Goal: Check status

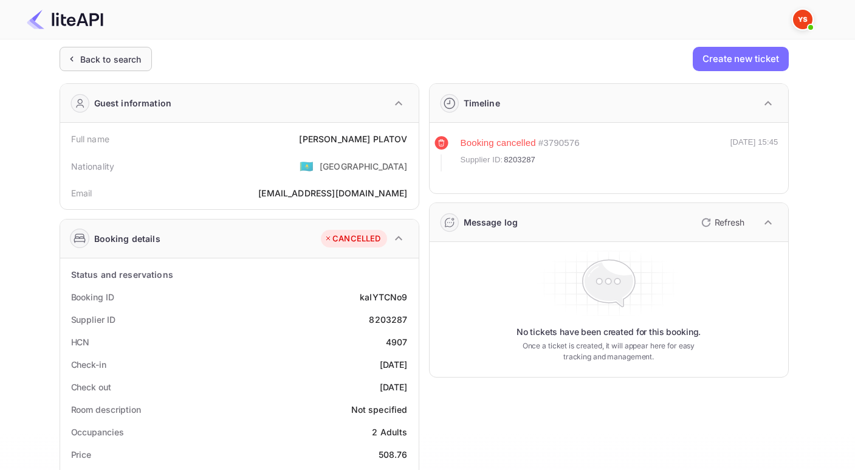
click at [95, 60] on div "Back to search" at bounding box center [110, 59] width 61 height 13
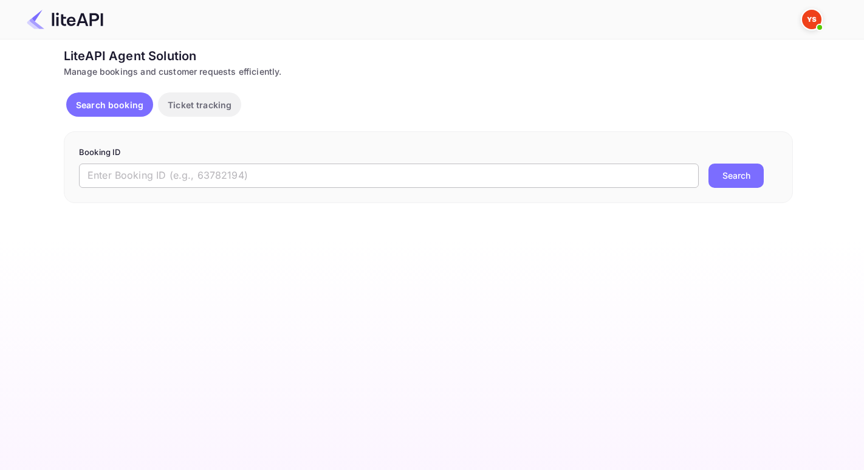
click at [238, 174] on input "text" at bounding box center [389, 176] width 620 height 24
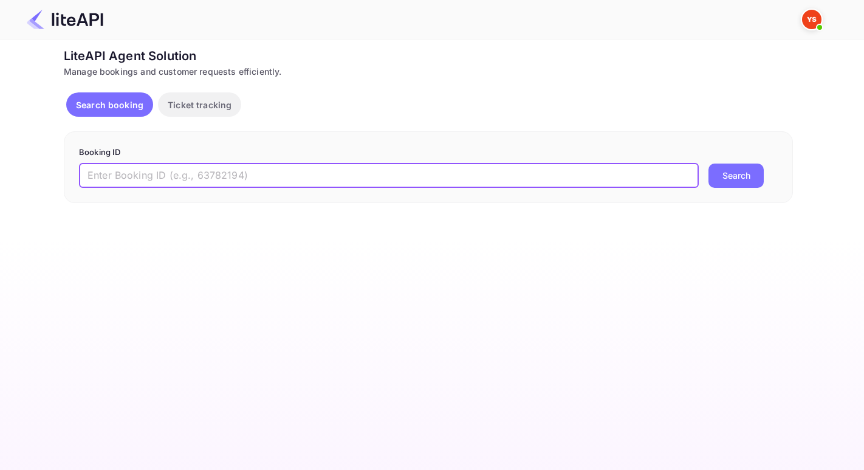
paste input "YA-7044-5759-9220"
drag, startPoint x: 267, startPoint y: 176, endPoint x: 53, endPoint y: 142, distance: 216.7
click at [52, 142] on div "Ticket Affiliate URL [URL][DOMAIN_NAME] Business partner name Nuitee Travel Cus…" at bounding box center [429, 125] width 828 height 156
type input "="
paste input "8034621"
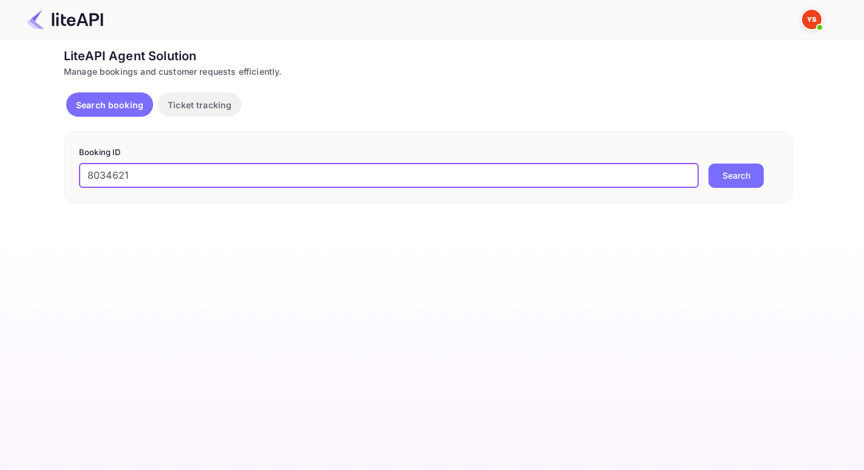
type input "8034621"
click at [709, 164] on button "Search" at bounding box center [736, 176] width 55 height 24
